Goal: Navigation & Orientation: Find specific page/section

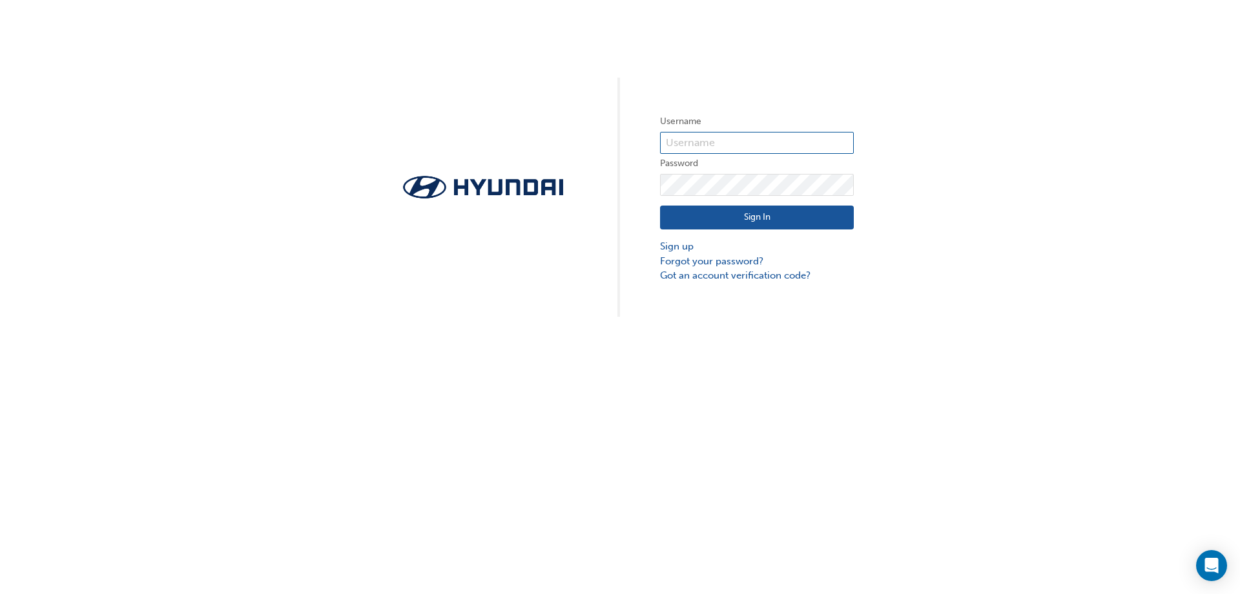
type input "[PERSON_NAME][EMAIL_ADDRESS][DOMAIN_NAME]"
click at [753, 224] on button "Sign In" at bounding box center [757, 217] width 194 height 25
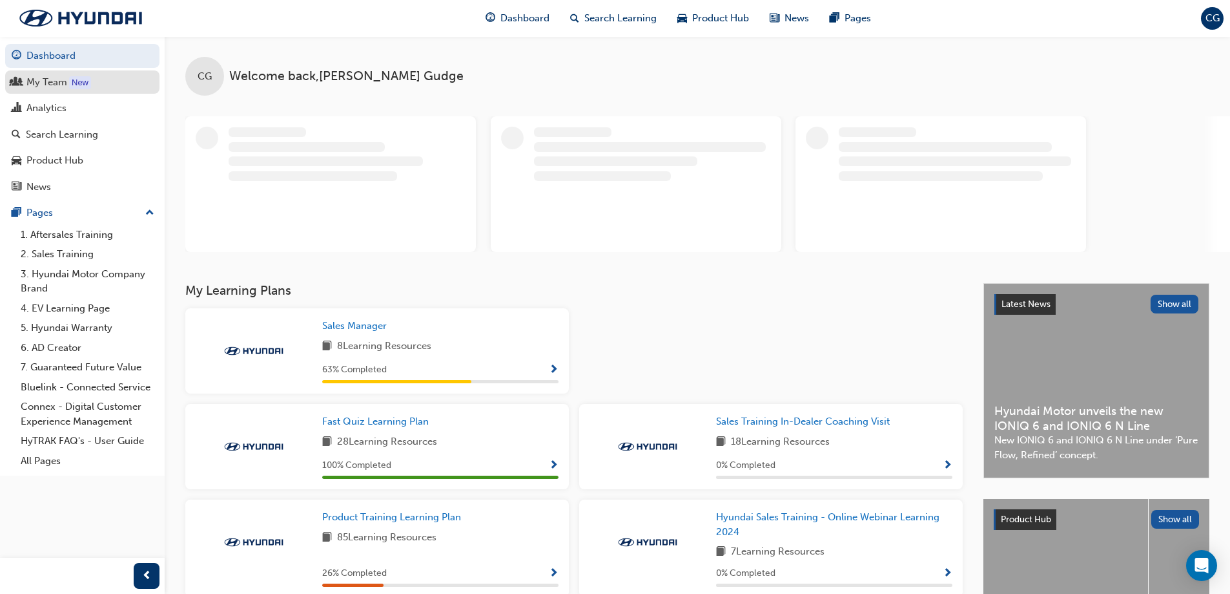
click at [43, 88] on div "My Team" at bounding box center [46, 82] width 41 height 15
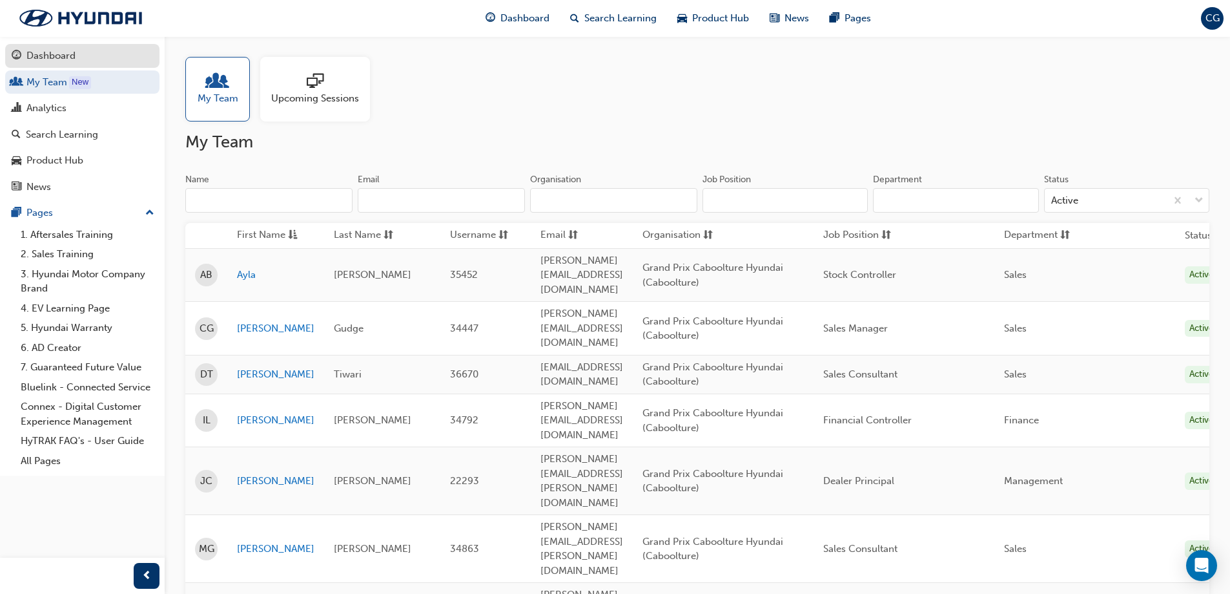
click at [47, 56] on div "Dashboard" at bounding box center [50, 55] width 49 height 15
